Goal: Use online tool/utility: Utilize a website feature to perform a specific function

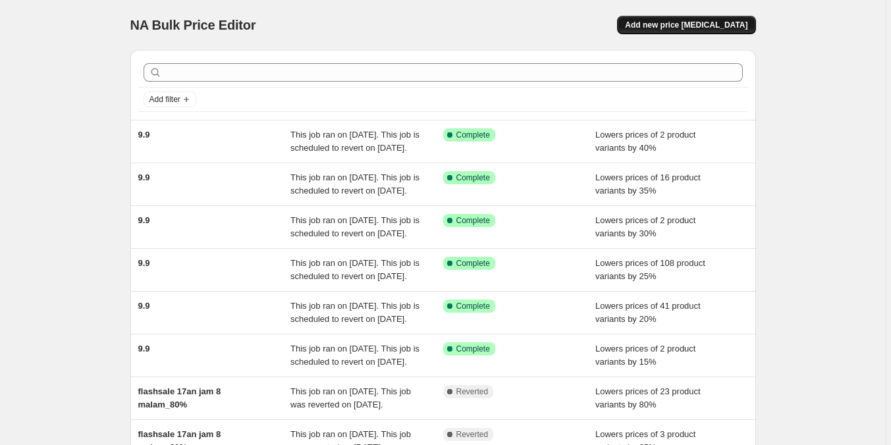
click at [674, 17] on button "Add new price [MEDICAL_DATA]" at bounding box center [686, 25] width 138 height 18
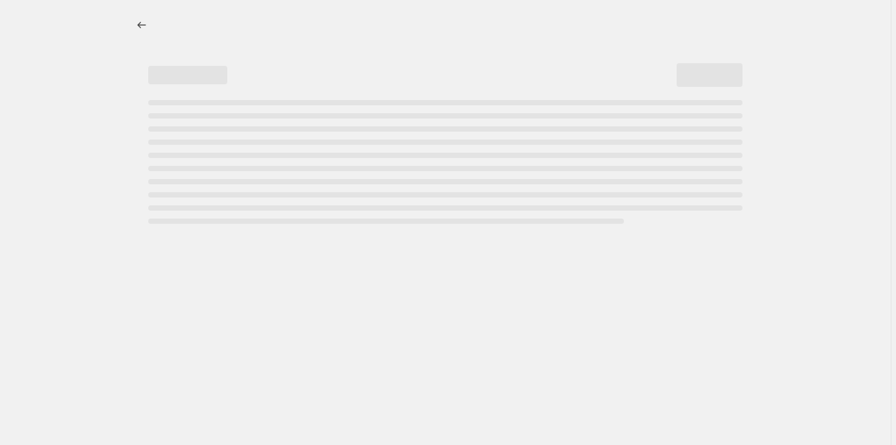
select select "percentage"
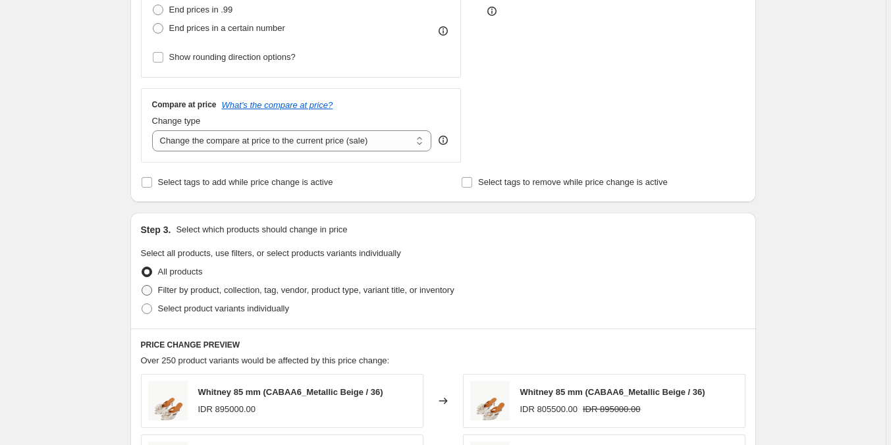
scroll to position [527, 0]
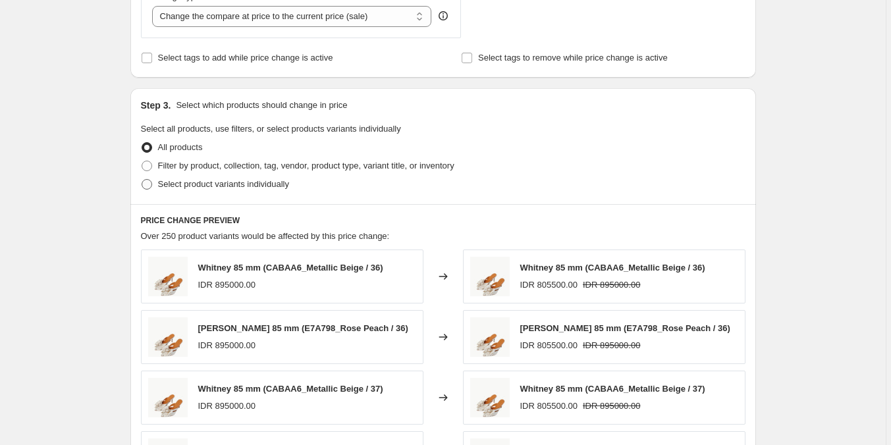
drag, startPoint x: 256, startPoint y: 184, endPoint x: 288, endPoint y: 194, distance: 33.3
click at [256, 184] on span "Select product variants individually" at bounding box center [223, 184] width 131 height 10
click at [142, 180] on input "Select product variants individually" at bounding box center [142, 179] width 1 height 1
radio input "true"
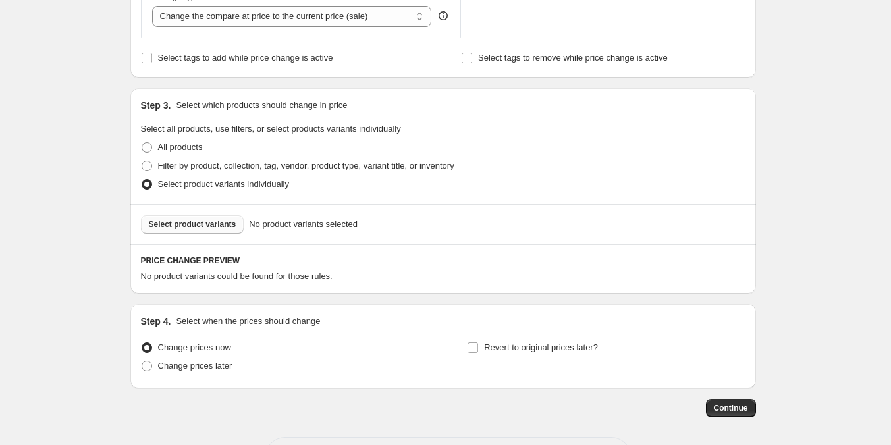
click at [202, 229] on span "Select product variants" at bounding box center [193, 224] width 88 height 11
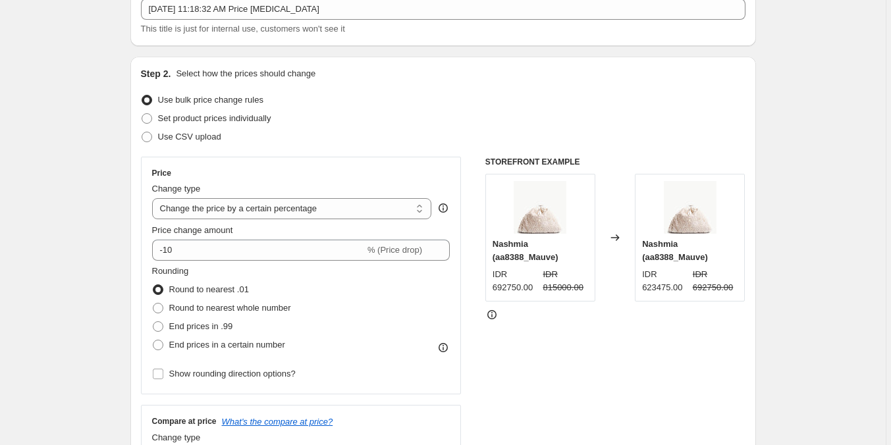
scroll to position [66, 0]
